Goal: Obtain resource: Download file/media

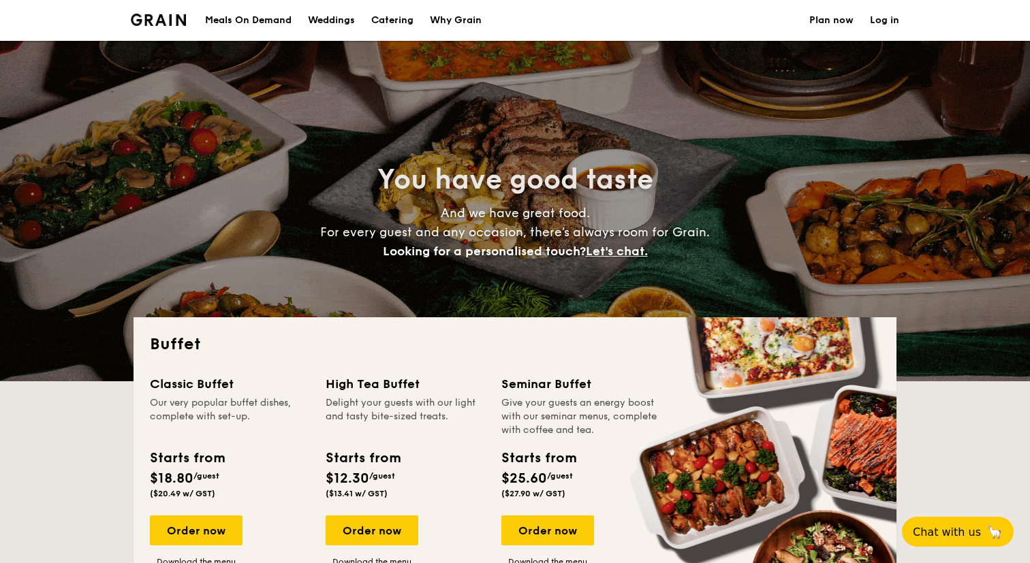
select select
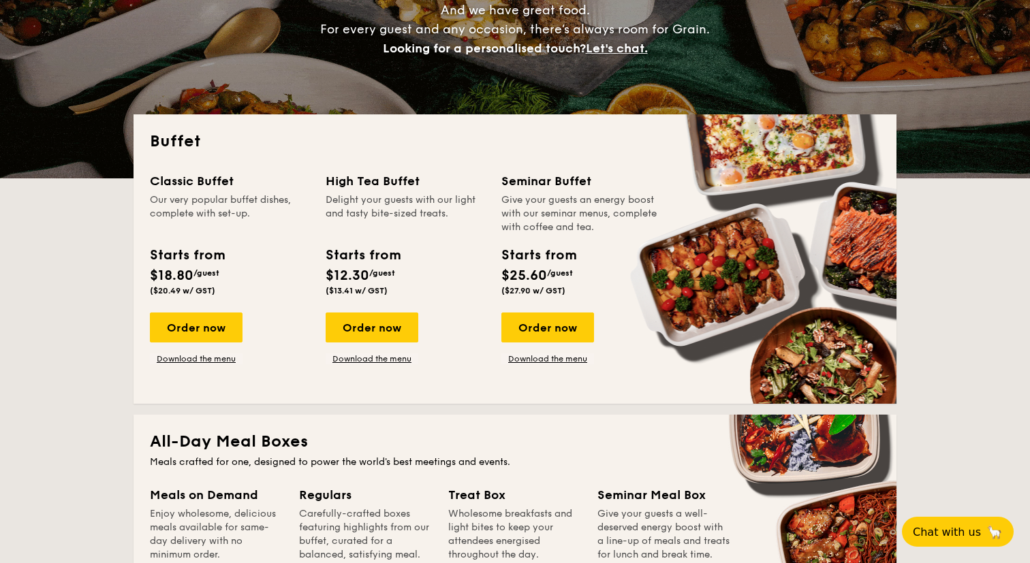
scroll to position [104, 0]
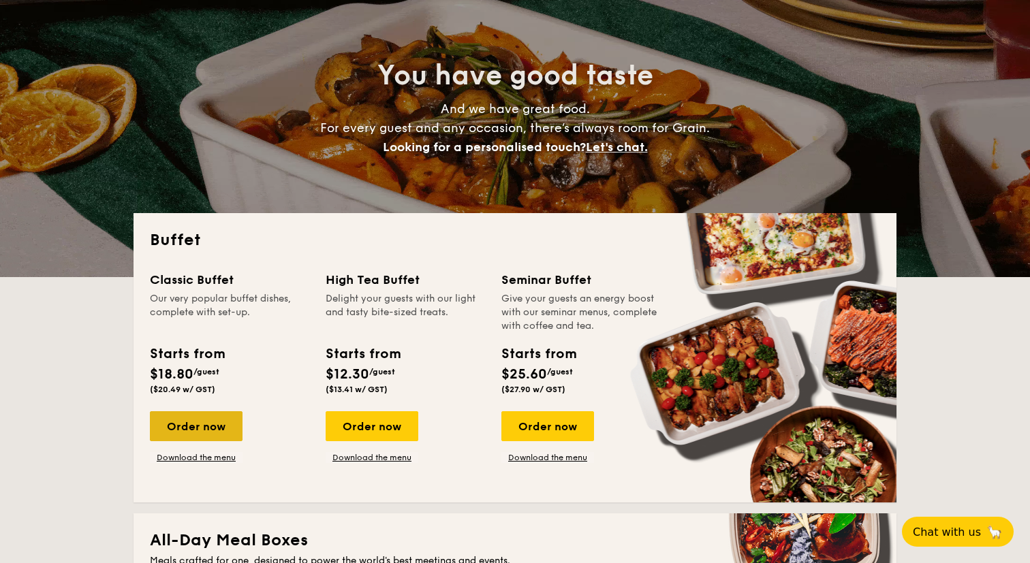
click at [198, 429] on div "Order now" at bounding box center [196, 427] width 93 height 30
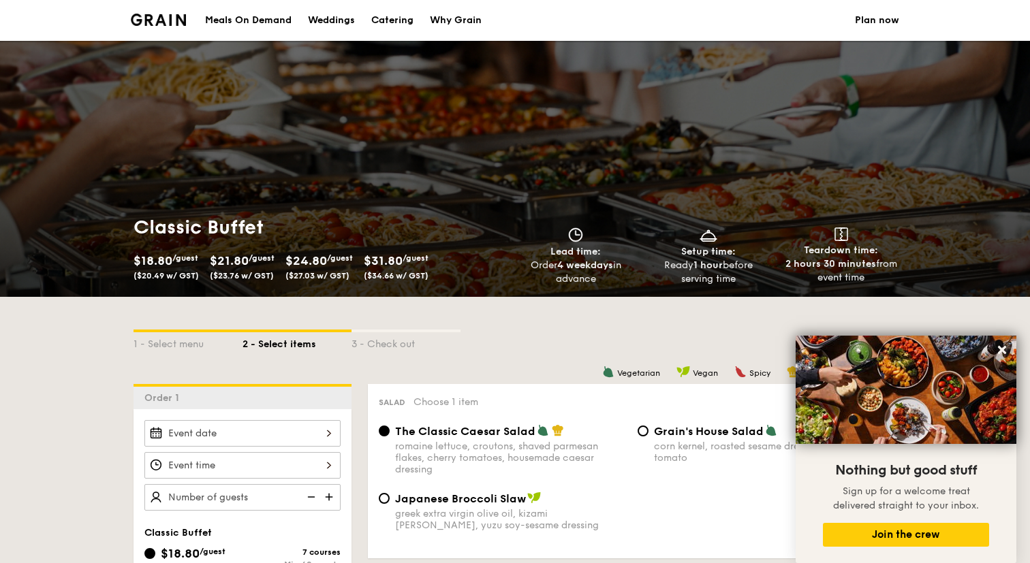
scroll to position [104, 0]
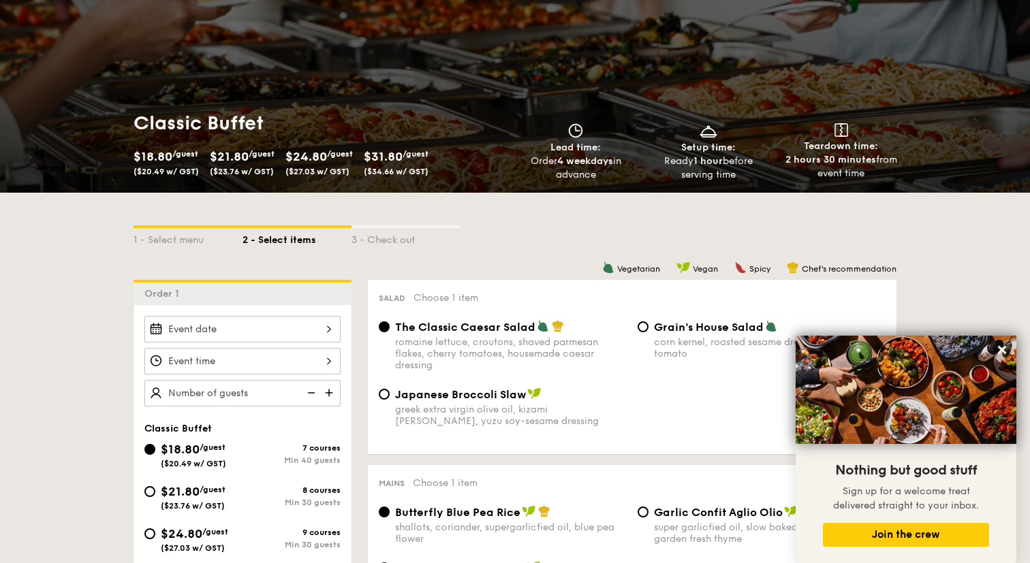
select select
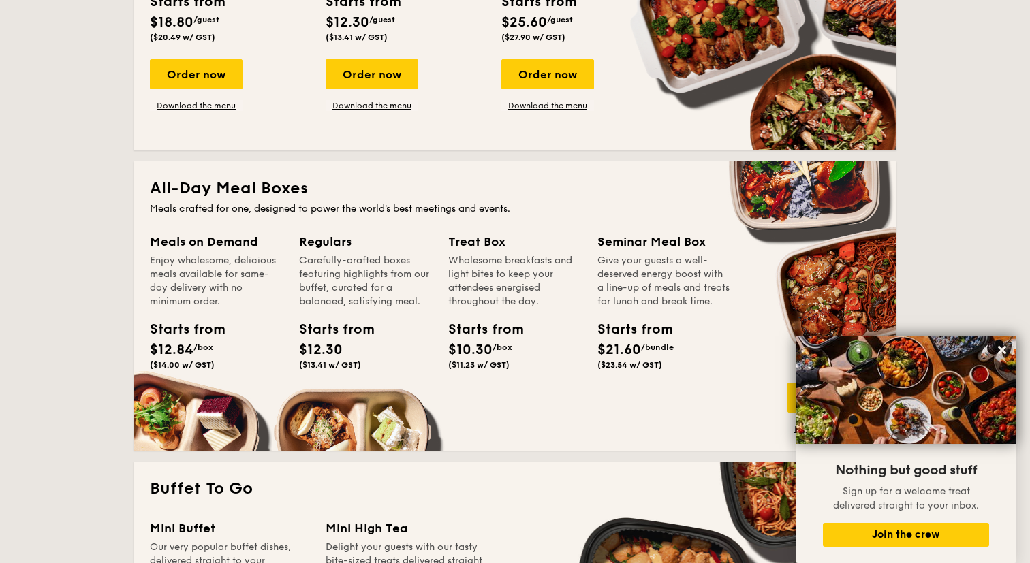
scroll to position [459, 0]
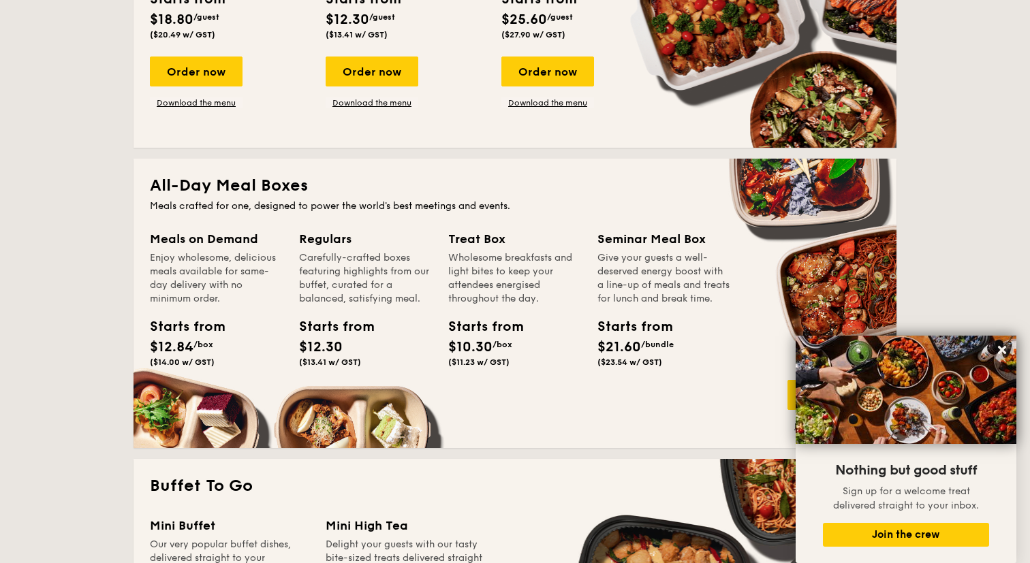
click at [322, 337] on div "Starts from" at bounding box center [329, 327] width 61 height 20
click at [320, 233] on div "Regulars" at bounding box center [365, 239] width 133 height 19
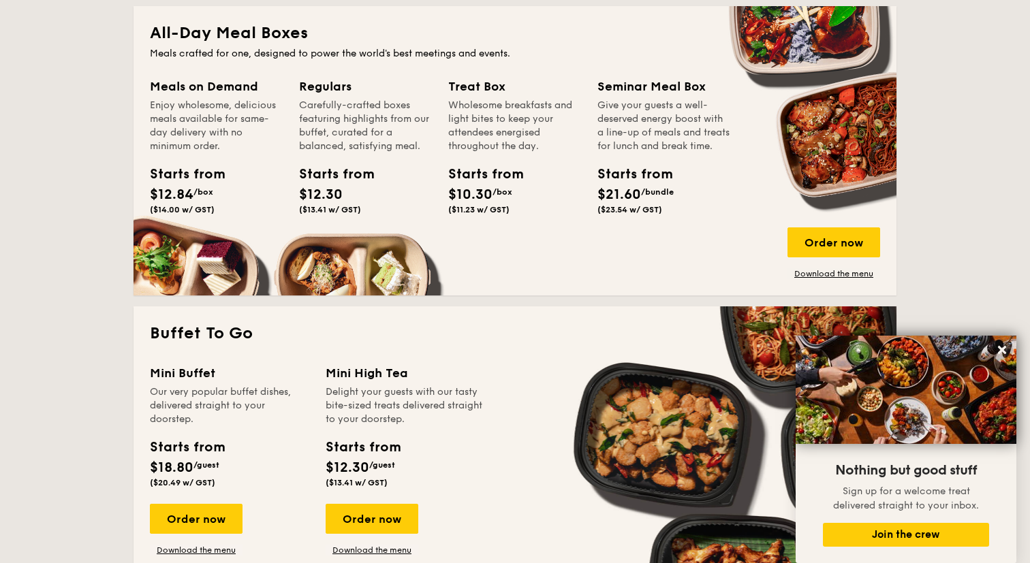
scroll to position [619, 0]
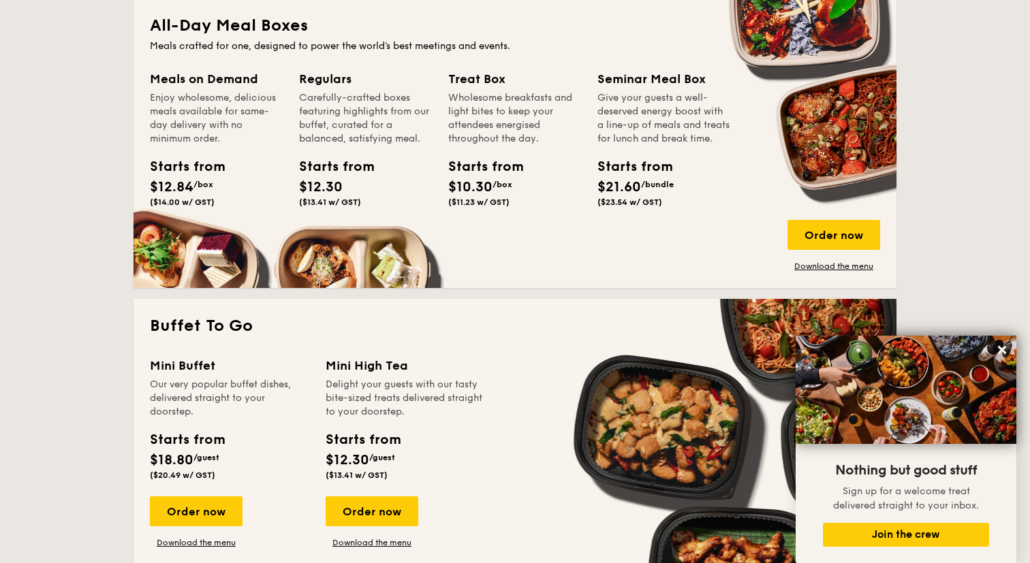
click at [854, 260] on div "Order now Download the menu" at bounding box center [834, 246] width 93 height 52
click at [854, 264] on link "Download the menu" at bounding box center [834, 266] width 93 height 11
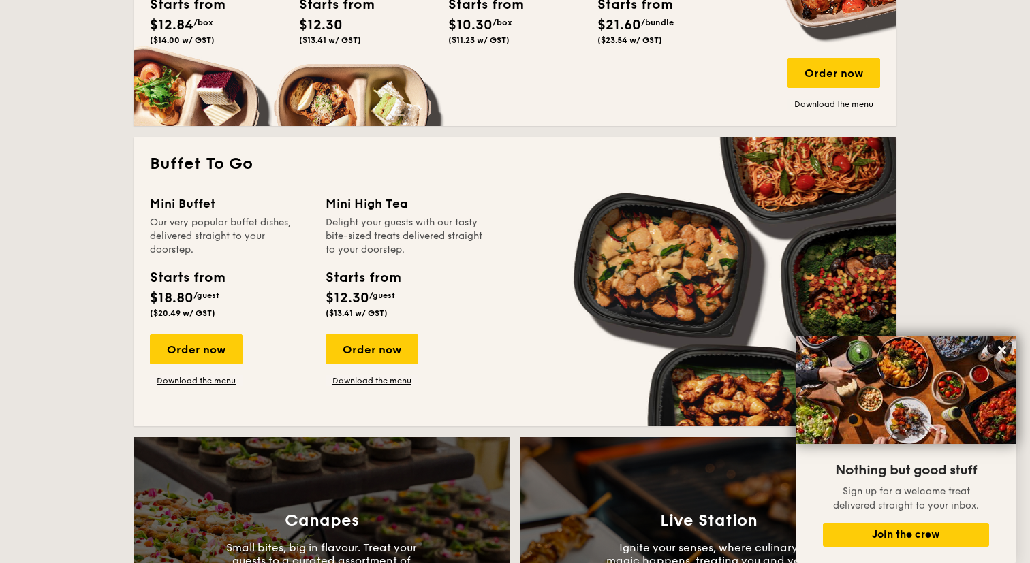
scroll to position [783, 0]
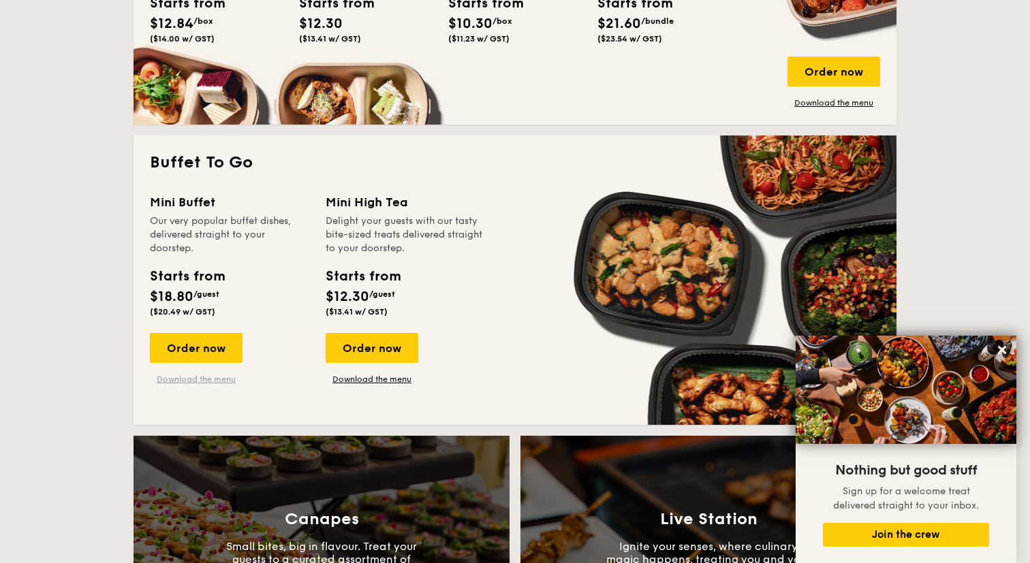
click at [215, 379] on link "Download the menu" at bounding box center [196, 379] width 93 height 11
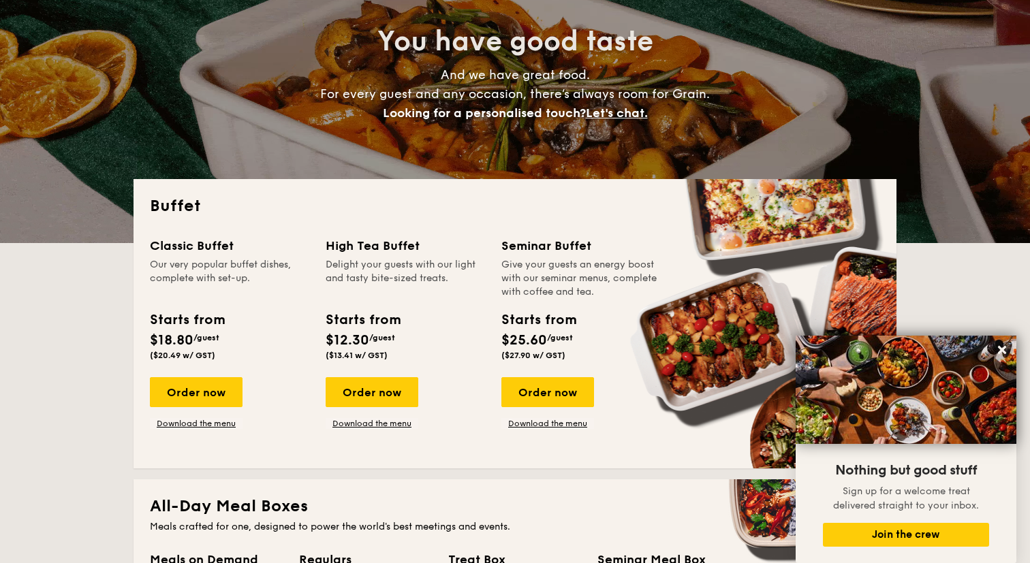
scroll to position [117, 0]
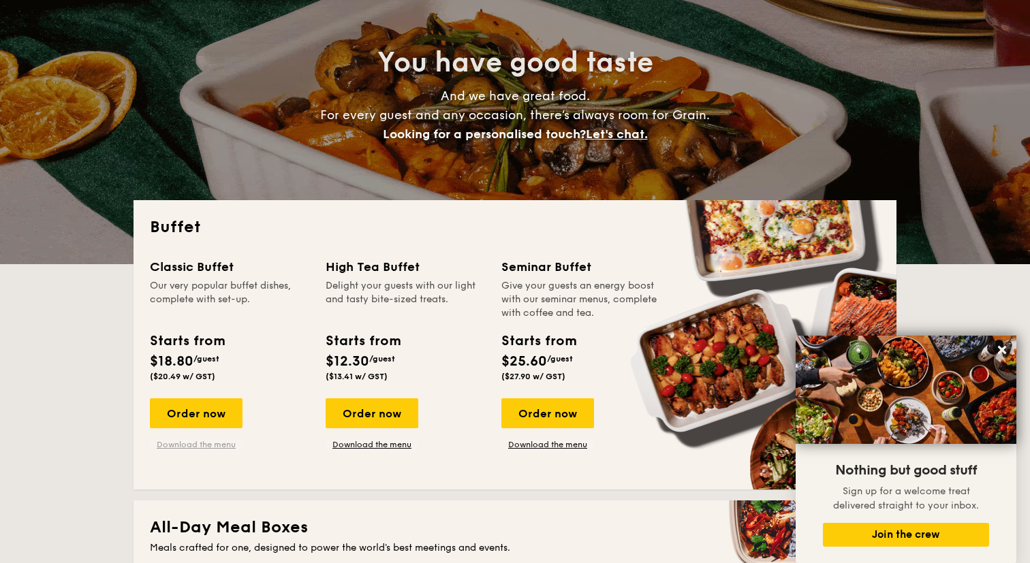
click at [205, 447] on link "Download the menu" at bounding box center [196, 444] width 93 height 11
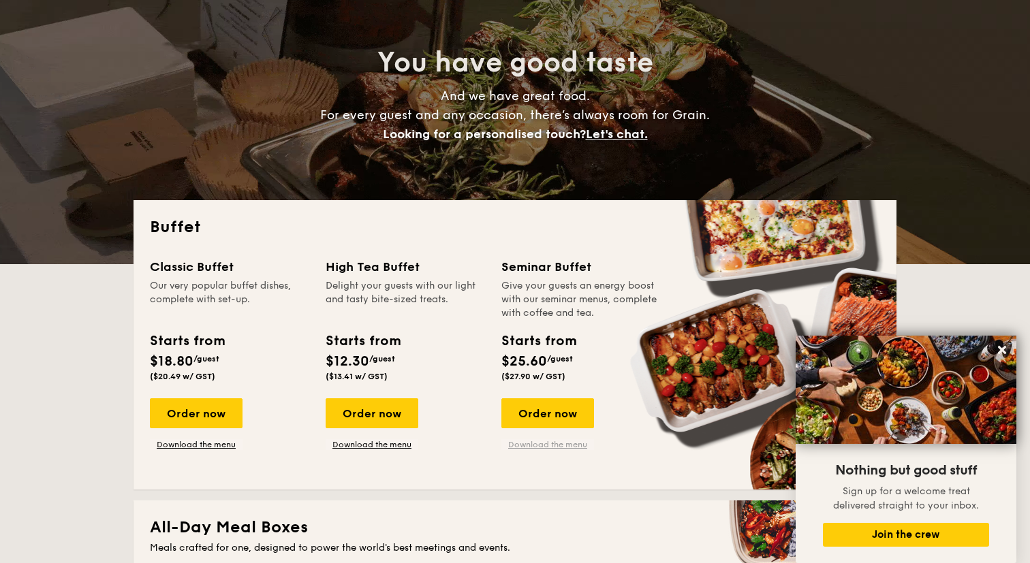
click at [548, 443] on link "Download the menu" at bounding box center [547, 444] width 93 height 11
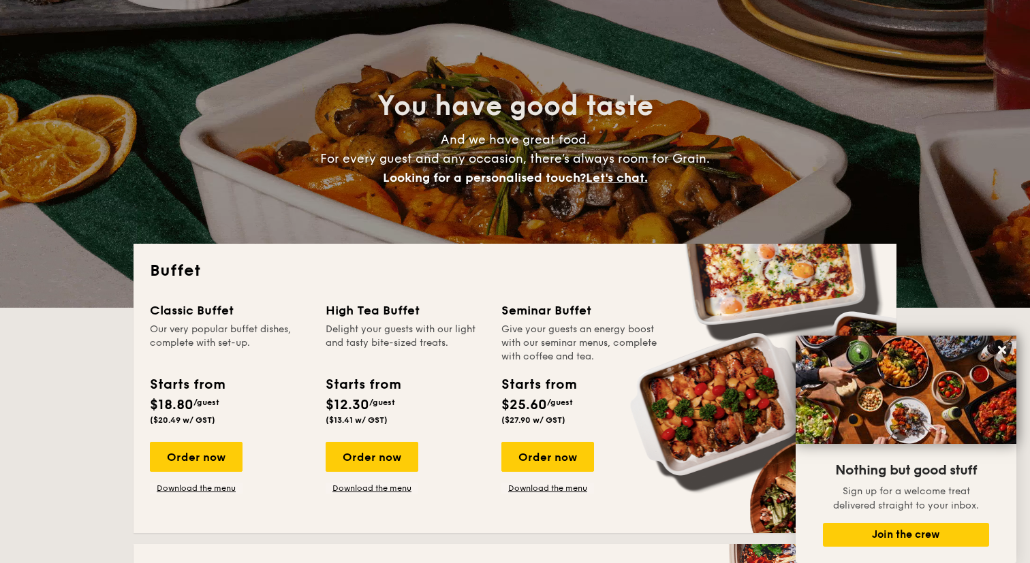
scroll to position [0, 0]
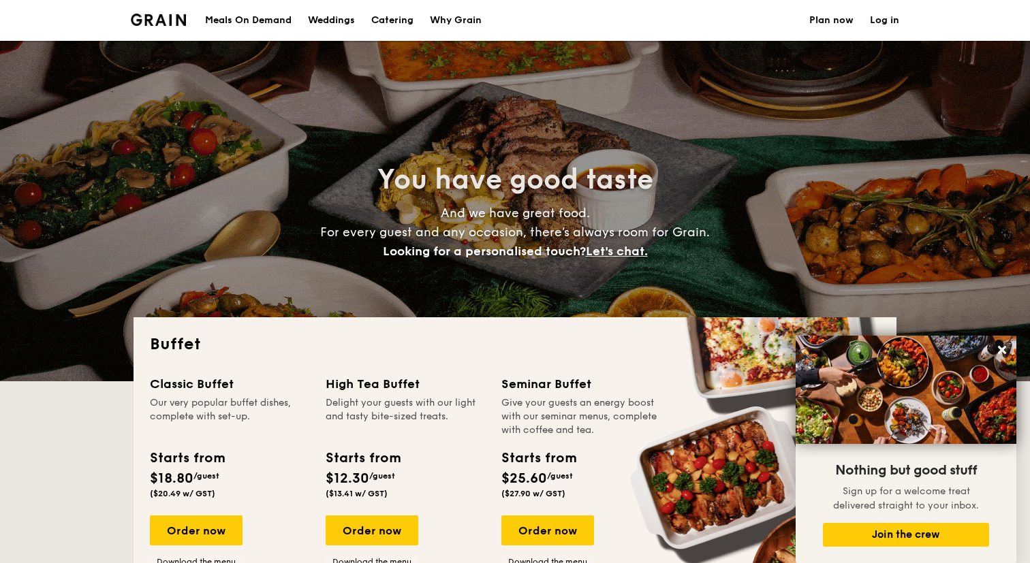
click at [236, 16] on div "Meals On Demand" at bounding box center [248, 20] width 87 height 41
